Goal: Information Seeking & Learning: Understand process/instructions

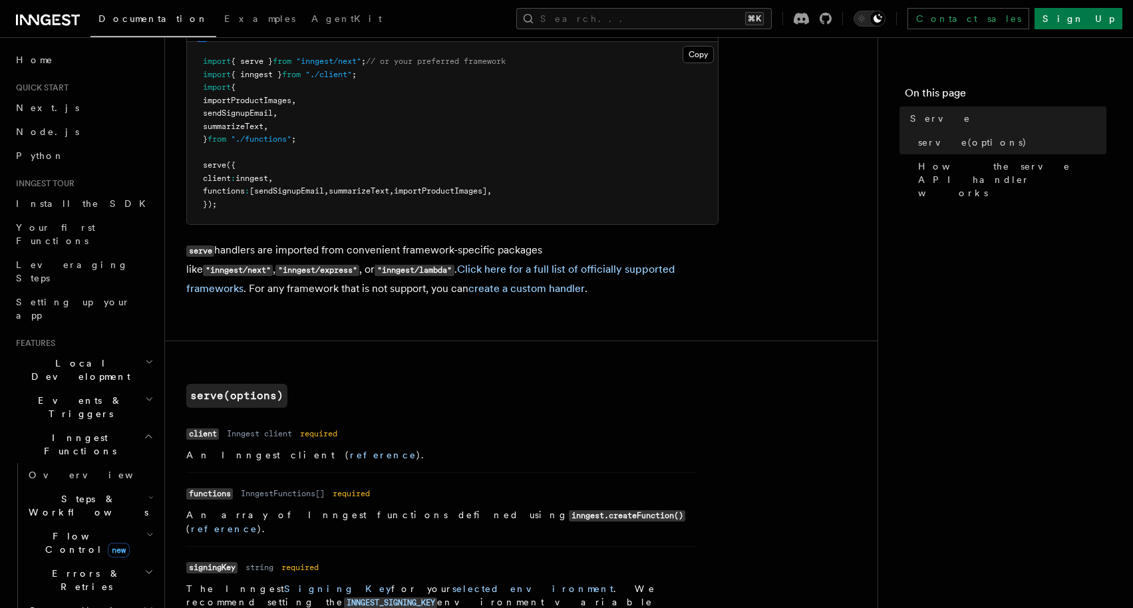
scroll to position [142, 0]
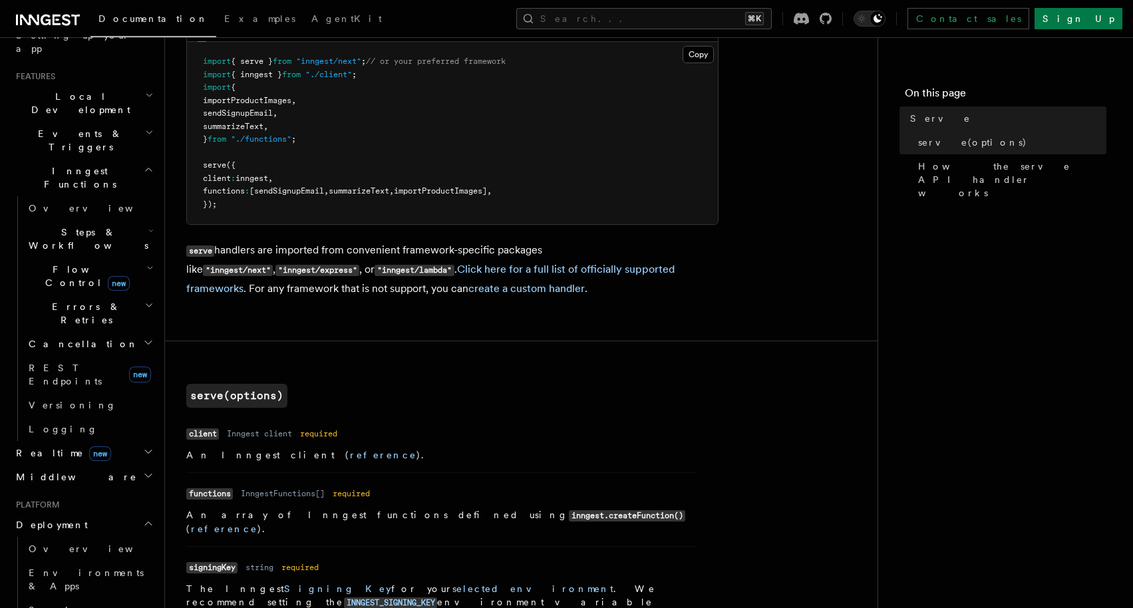
scroll to position [272, 0]
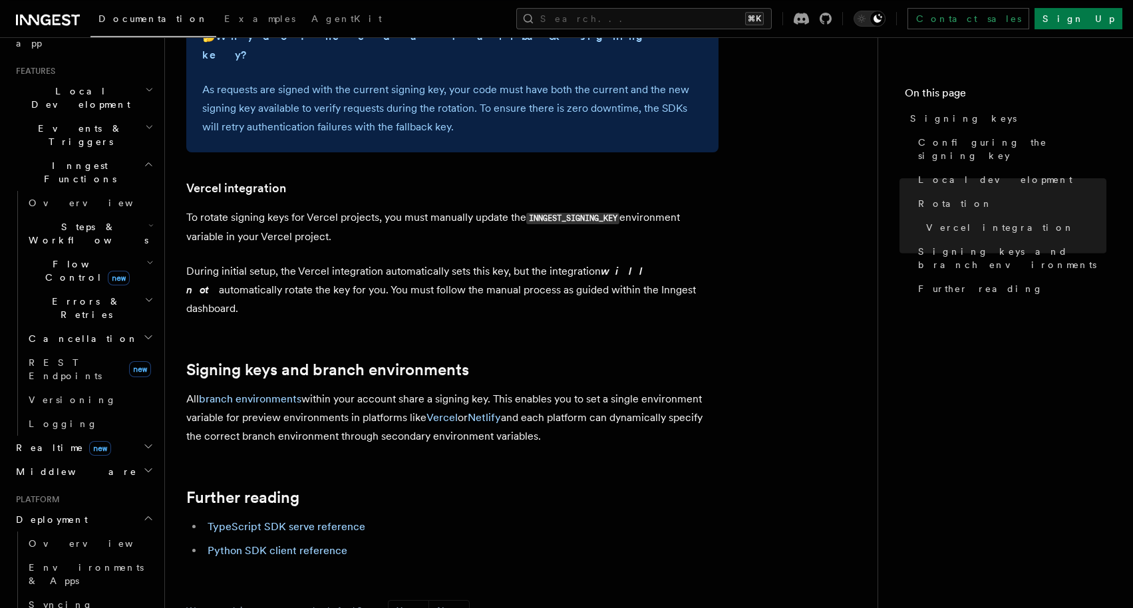
scroll to position [1245, 0]
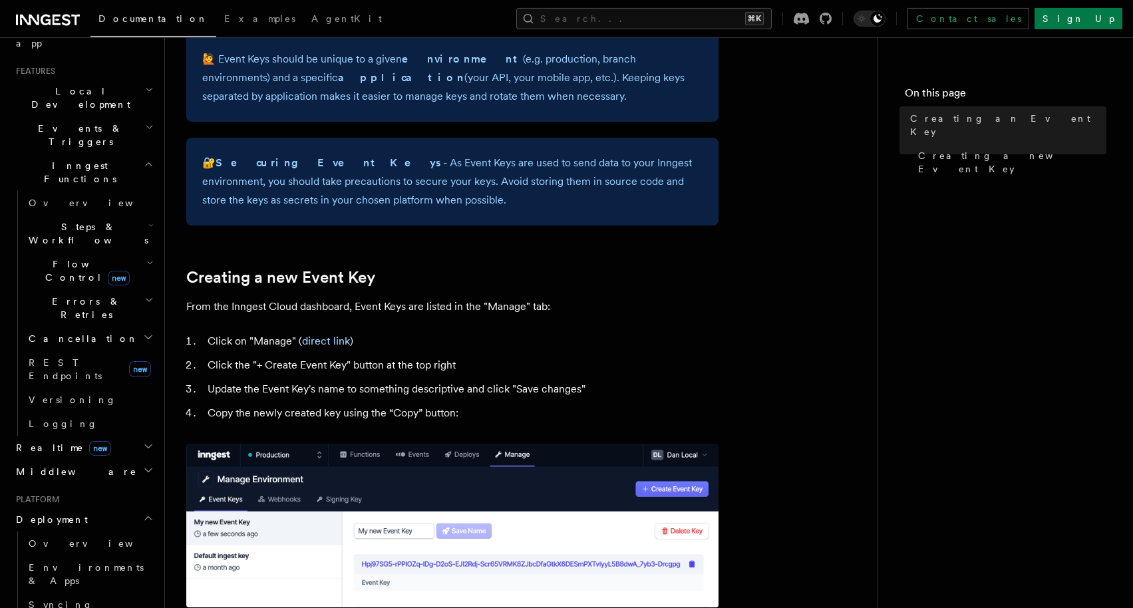
scroll to position [436, 0]
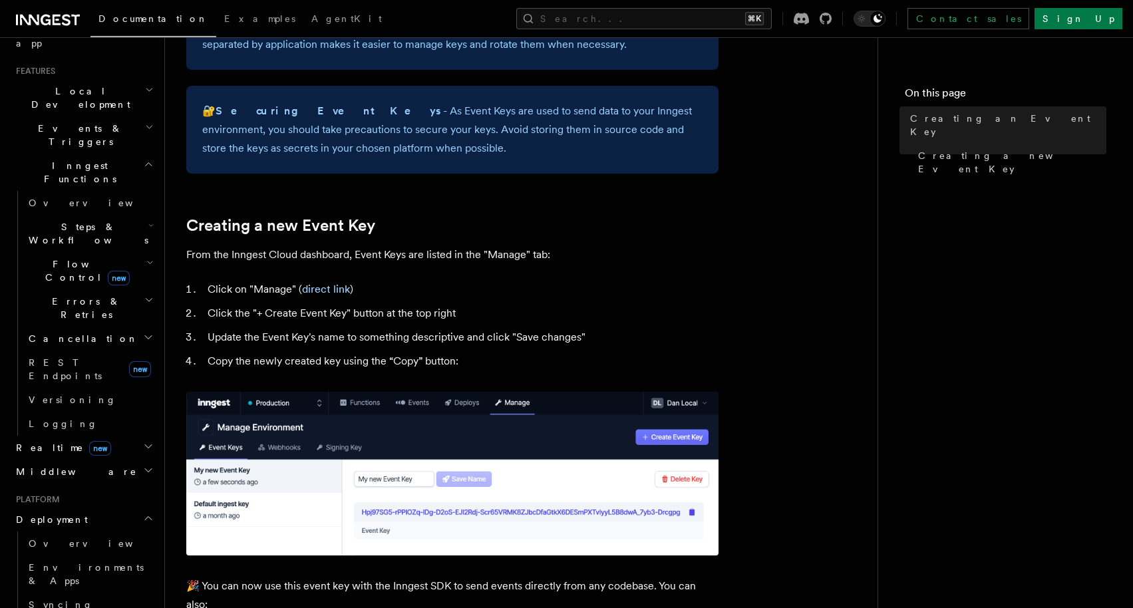
click at [825, 210] on article "Platform Deployment Creating an Event Key “Event Keys” are unique keys that all…" at bounding box center [521, 352] width 670 height 1461
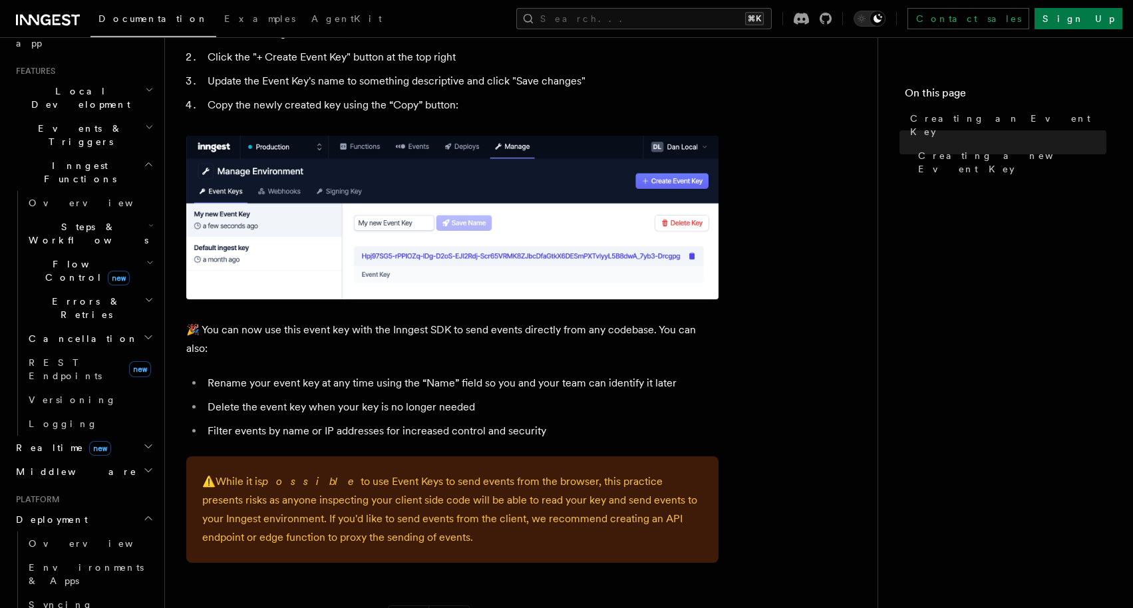
scroll to position [702, 0]
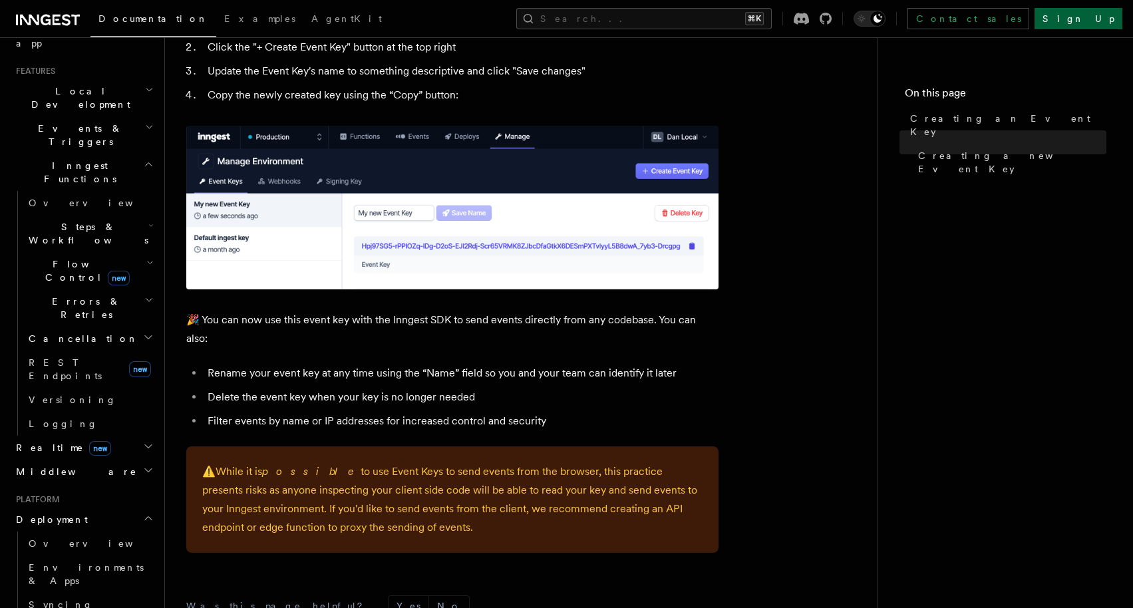
click at [1091, 25] on link "Sign Up" at bounding box center [1078, 18] width 88 height 21
